Goal: Task Accomplishment & Management: Use online tool/utility

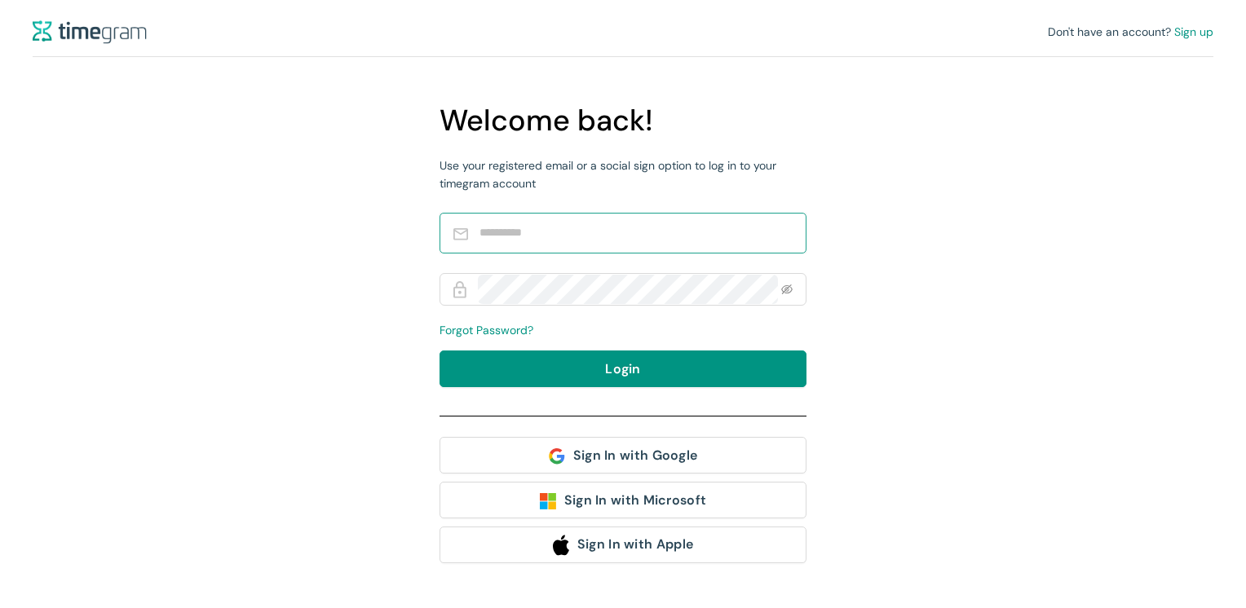
click at [541, 231] on input "text" at bounding box center [635, 233] width 310 height 29
type input "**********"
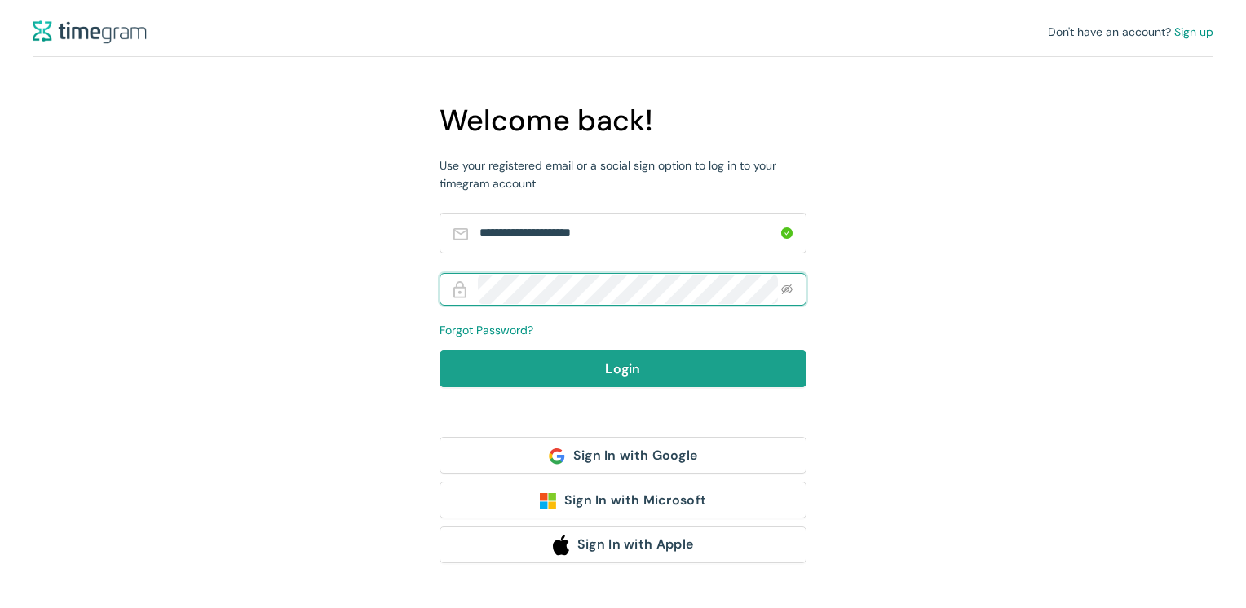
click at [596, 381] on button "Login" at bounding box center [623, 369] width 367 height 37
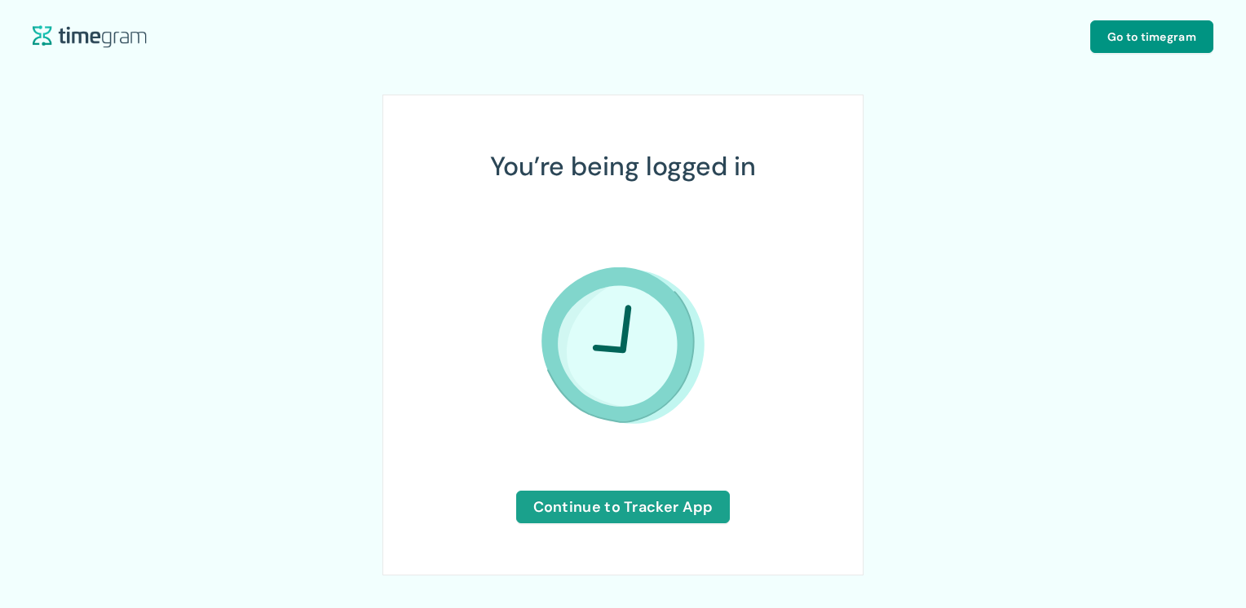
click at [633, 511] on span "Continue to Tracker App" at bounding box center [623, 507] width 180 height 23
